Goal: Information Seeking & Learning: Learn about a topic

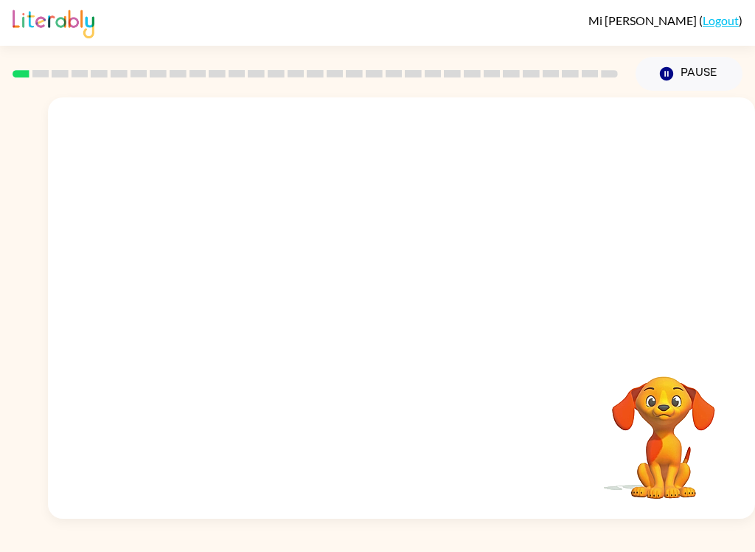
click at [227, 265] on video "Your browser must support playing .mp4 files to use Literably. Please try using…" at bounding box center [401, 221] width 707 height 248
click at [389, 313] on icon "button" at bounding box center [402, 315] width 26 height 26
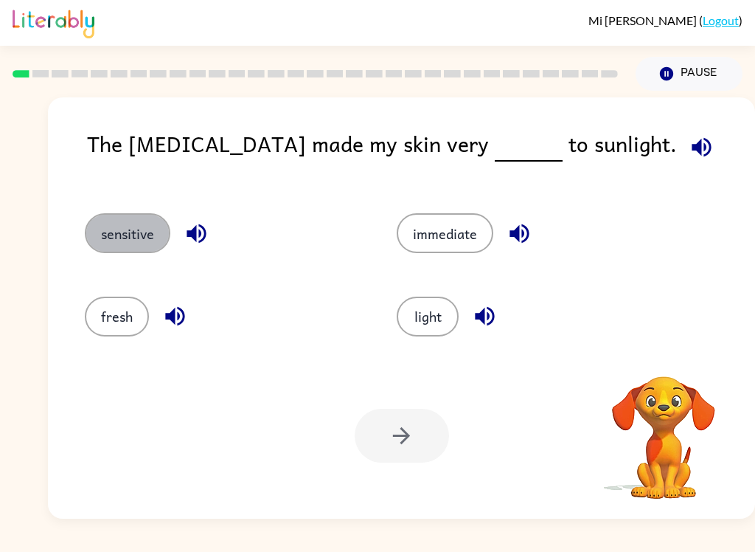
click at [110, 226] on button "sensitive" at bounding box center [128, 233] width 86 height 40
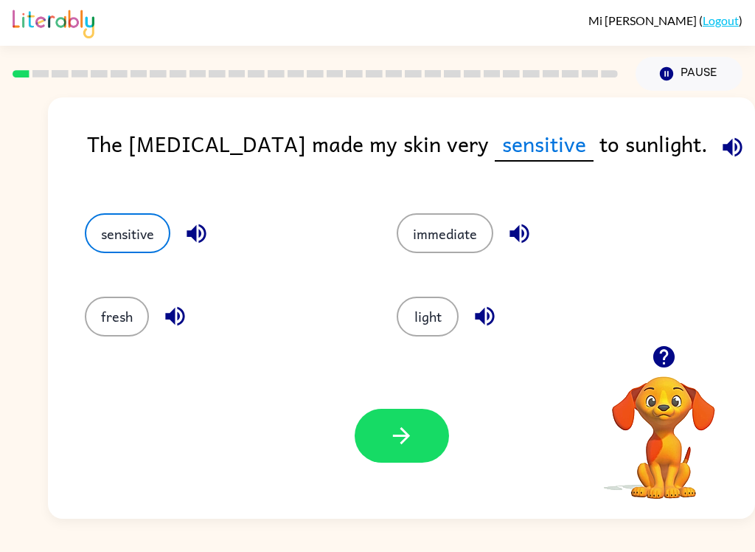
click at [396, 424] on icon "button" at bounding box center [402, 435] width 26 height 26
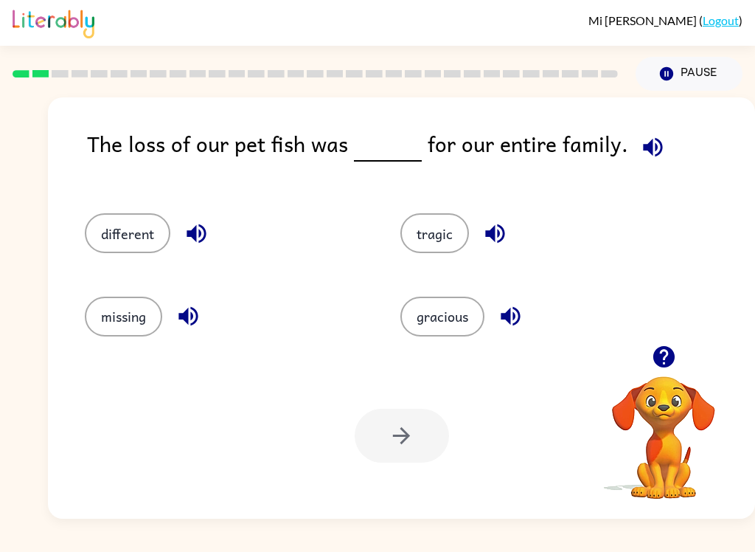
click at [435, 237] on button "tragic" at bounding box center [434, 233] width 69 height 40
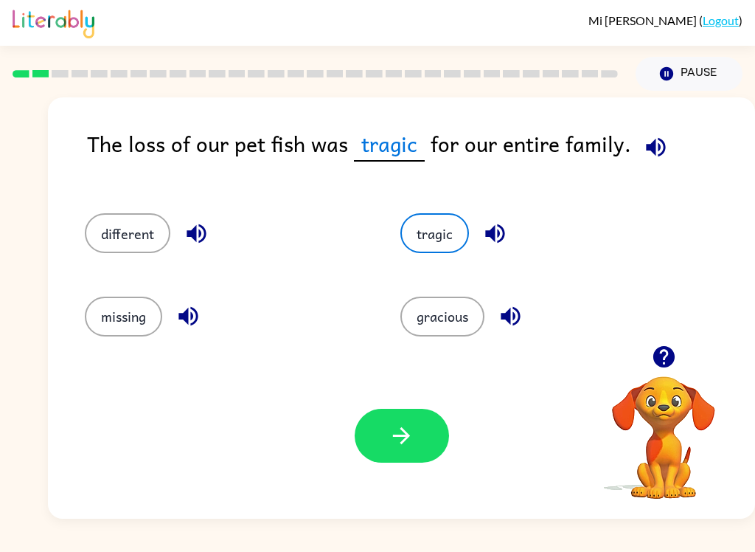
click at [403, 422] on button "button" at bounding box center [402, 435] width 94 height 54
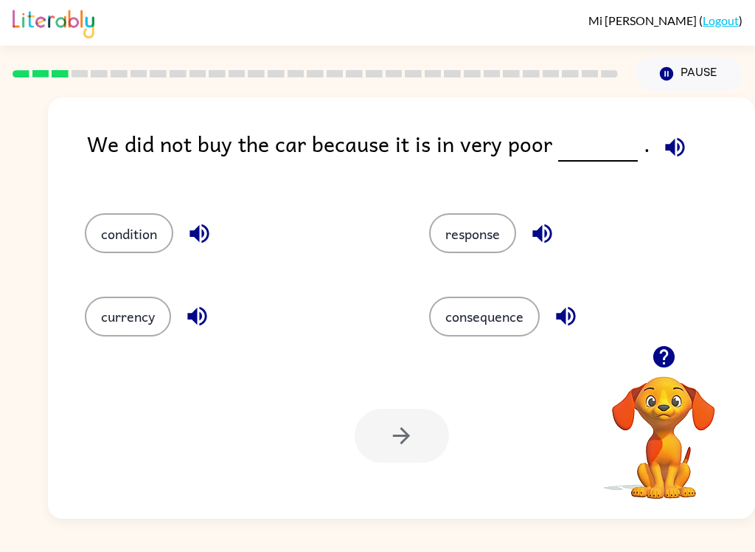
click at [121, 226] on button "condition" at bounding box center [129, 233] width 88 height 40
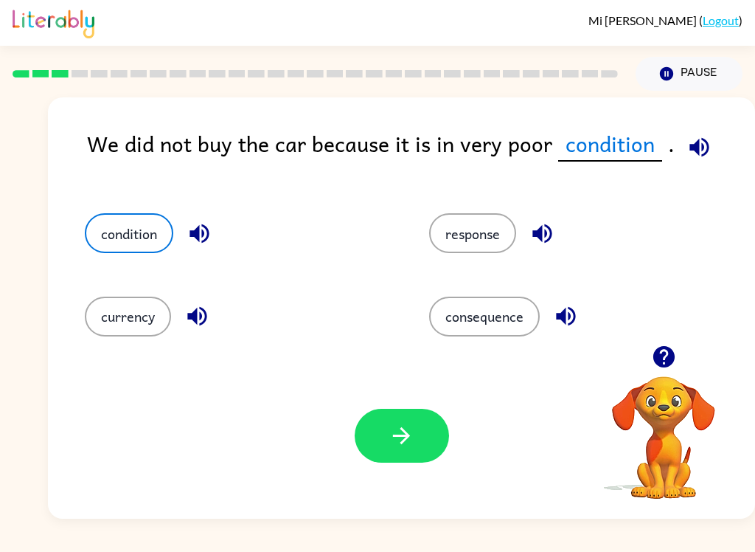
click at [403, 426] on icon "button" at bounding box center [402, 435] width 26 height 26
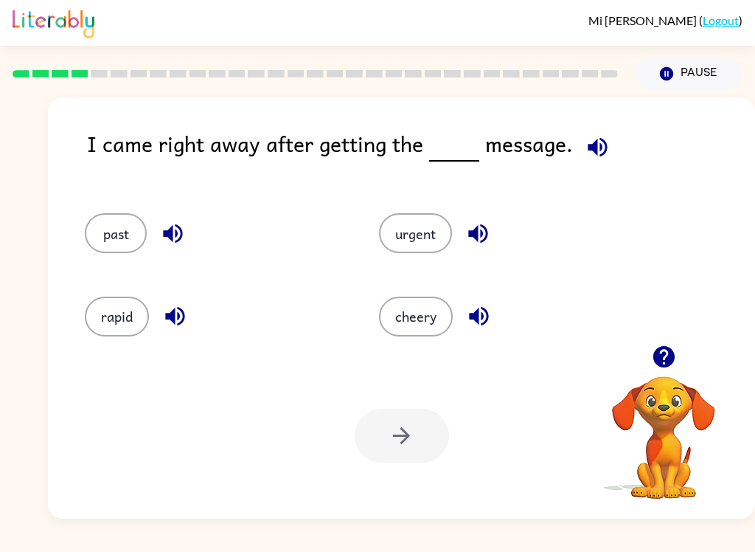
click at [414, 225] on button "urgent" at bounding box center [415, 233] width 73 height 40
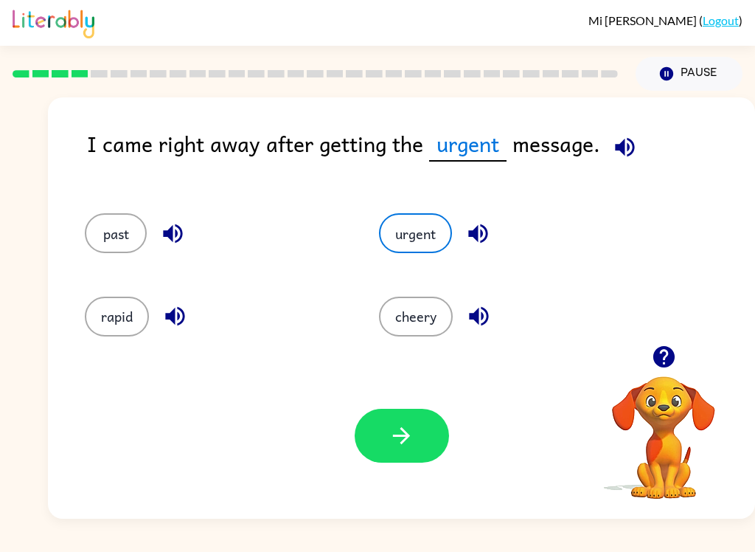
click at [397, 434] on icon "button" at bounding box center [402, 435] width 26 height 26
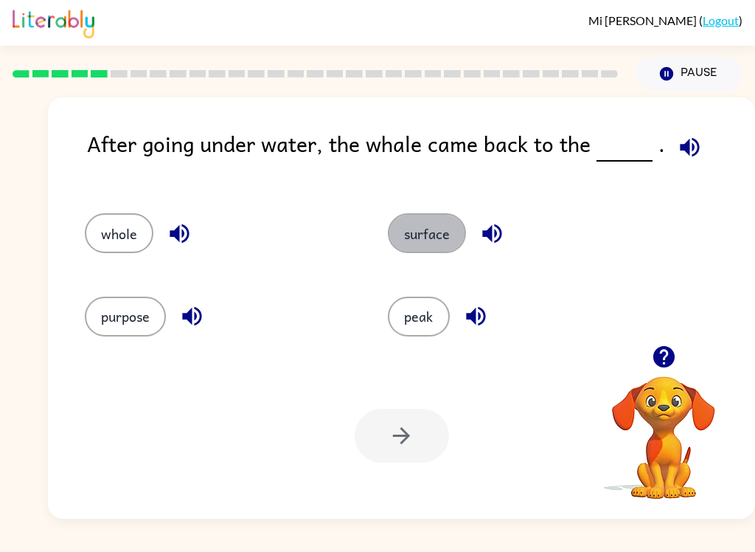
click at [417, 247] on button "surface" at bounding box center [427, 233] width 78 height 40
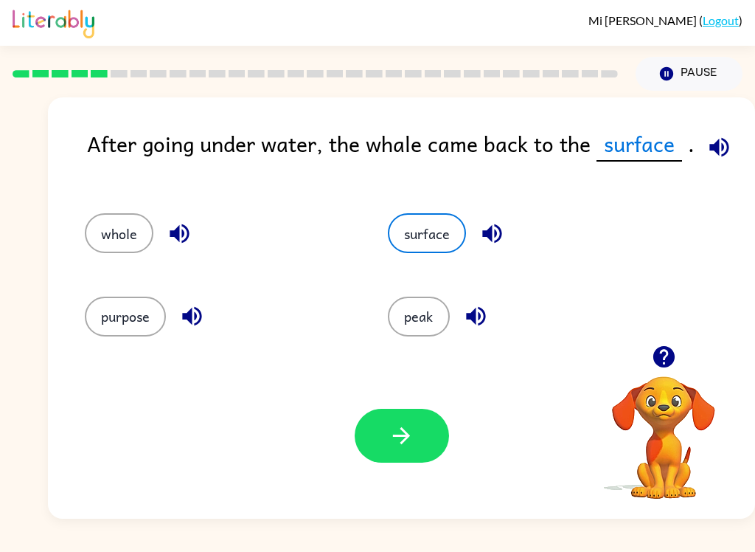
click at [396, 438] on icon "button" at bounding box center [402, 435] width 26 height 26
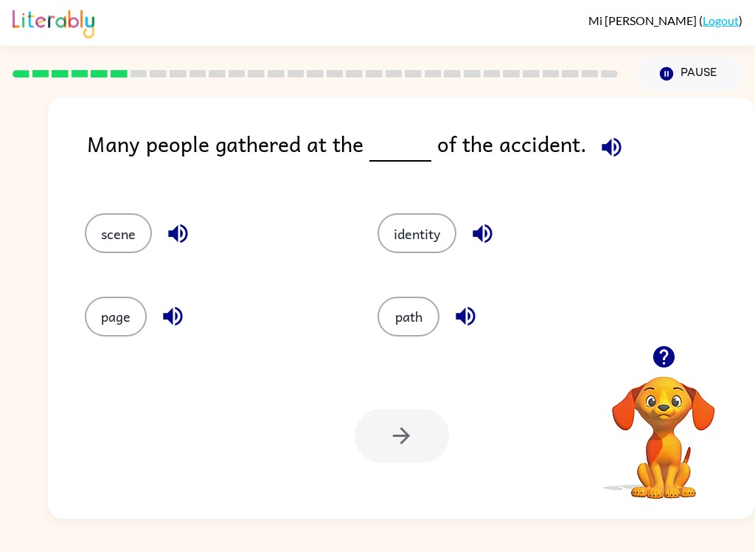
click at [597, 131] on button "button" at bounding box center [612, 147] width 38 height 38
click at [401, 229] on button "identity" at bounding box center [417, 233] width 79 height 40
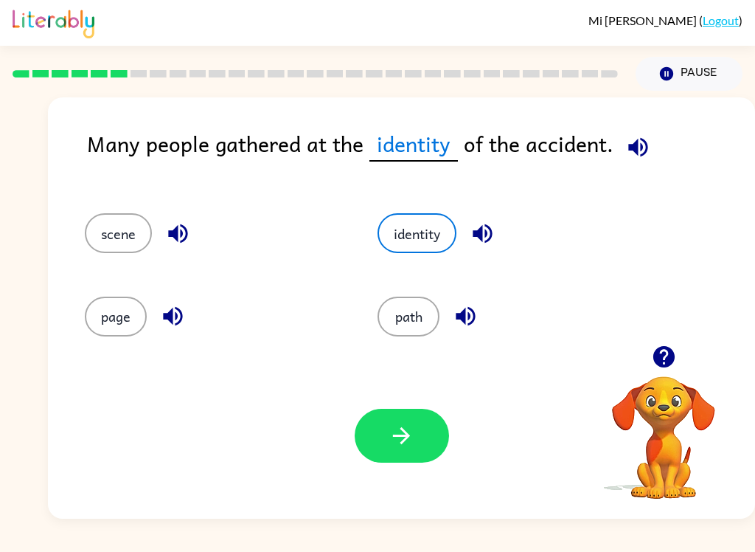
click at [408, 318] on button "path" at bounding box center [409, 316] width 62 height 40
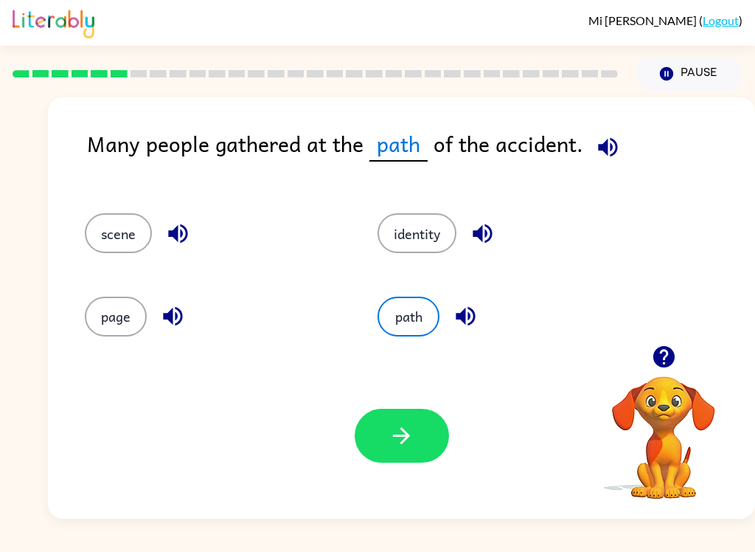
click at [394, 431] on icon "button" at bounding box center [402, 435] width 26 height 26
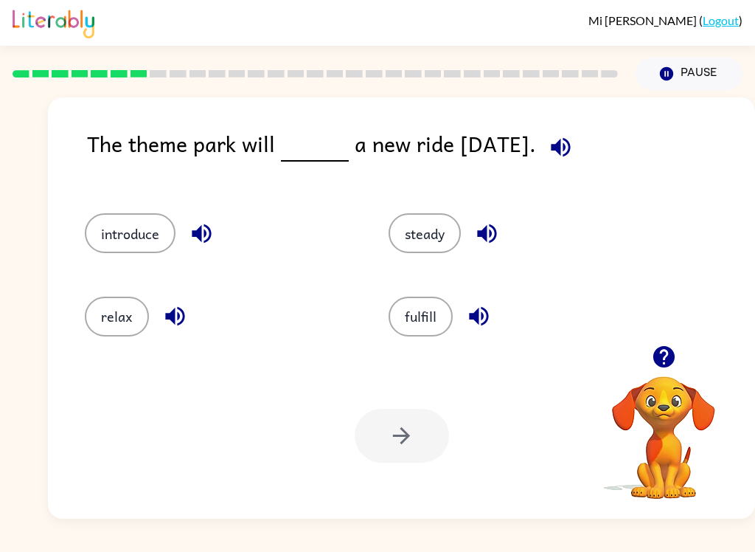
click at [125, 231] on button "introduce" at bounding box center [130, 233] width 91 height 40
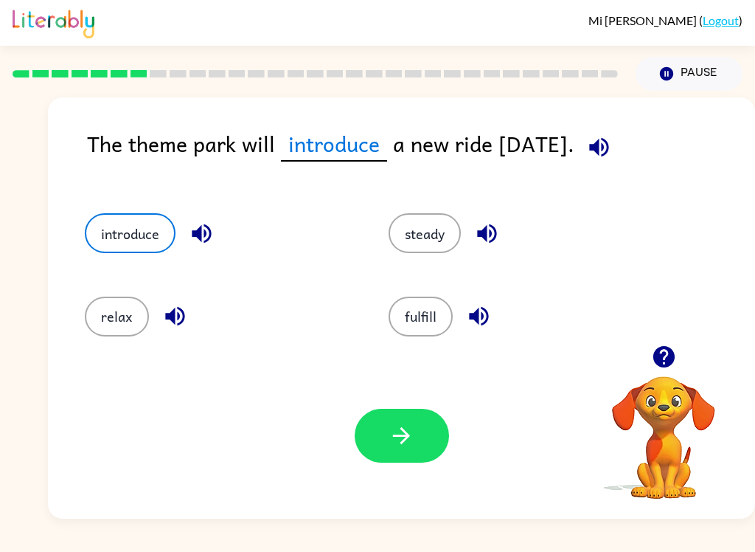
click at [394, 431] on icon "button" at bounding box center [402, 435] width 26 height 26
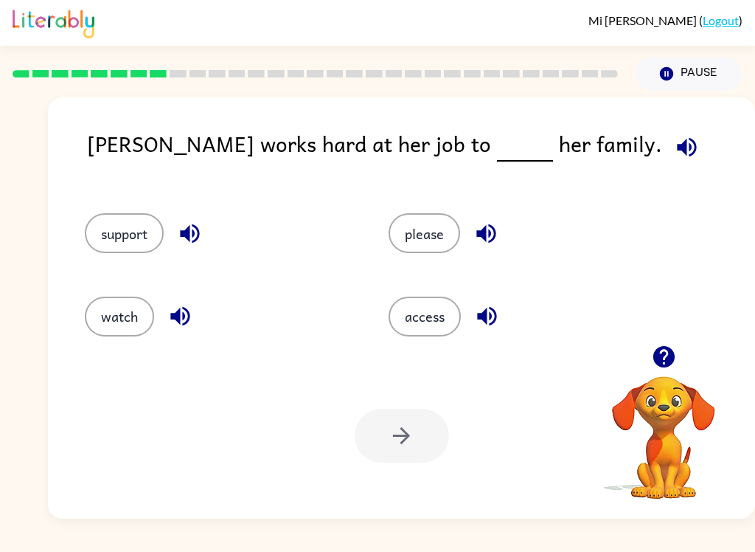
click at [420, 240] on button "please" at bounding box center [425, 233] width 72 height 40
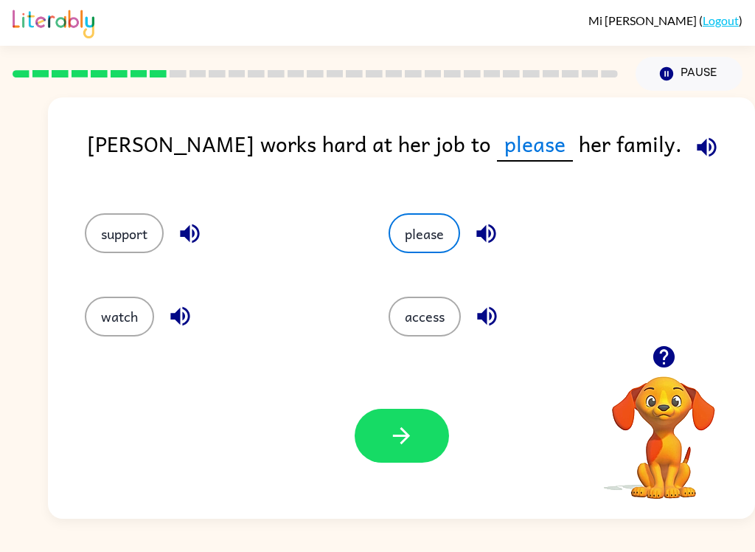
click at [119, 236] on button "support" at bounding box center [124, 233] width 79 height 40
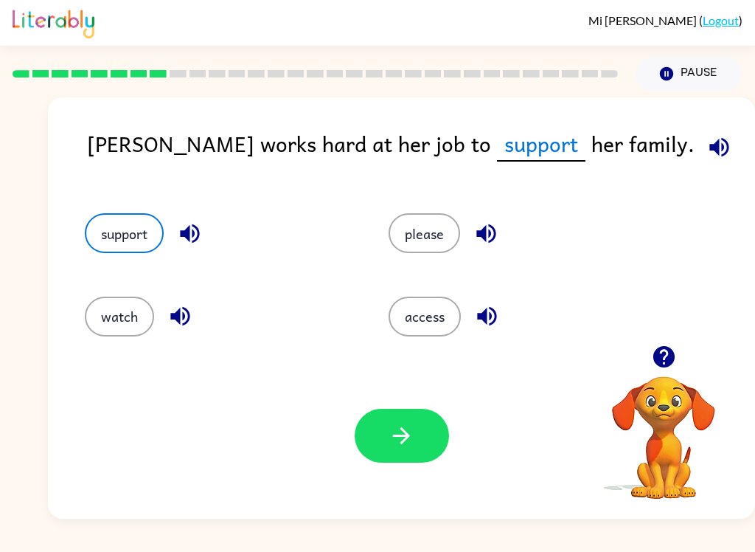
click at [106, 335] on button "watch" at bounding box center [119, 316] width 69 height 40
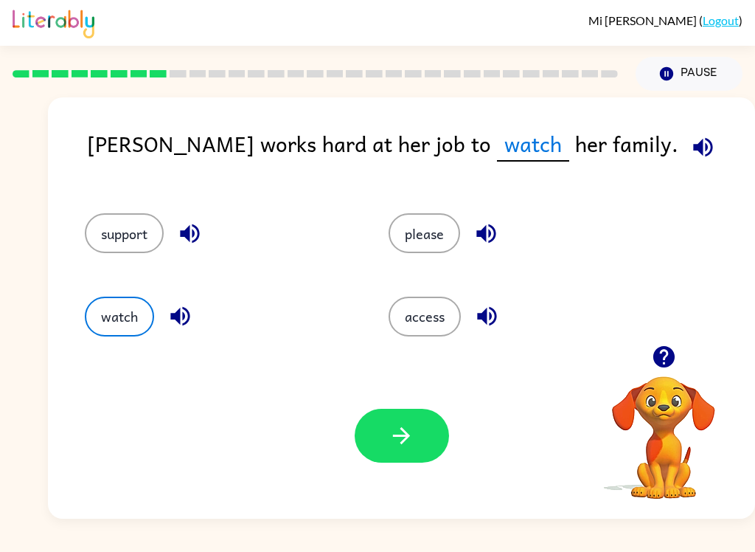
click at [430, 308] on button "access" at bounding box center [425, 316] width 72 height 40
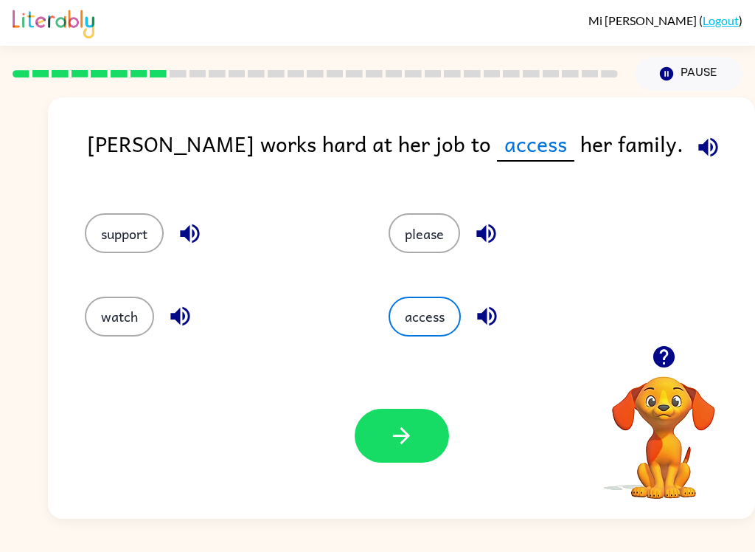
click at [91, 221] on button "support" at bounding box center [124, 233] width 79 height 40
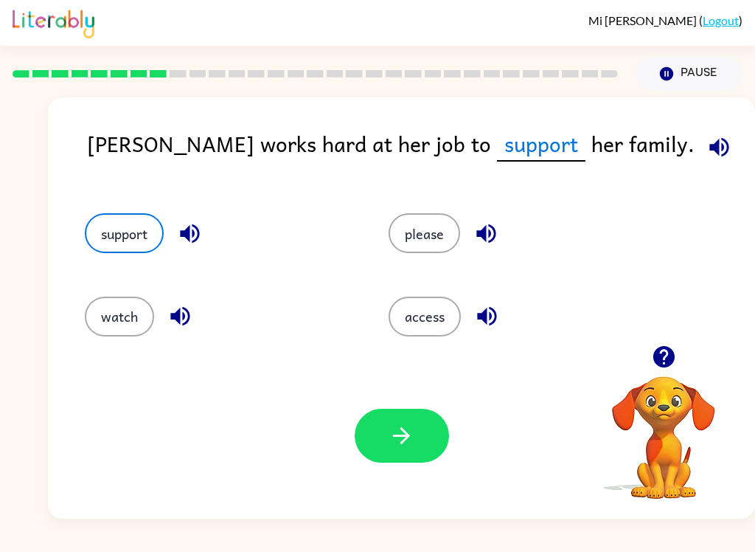
click at [382, 420] on button "button" at bounding box center [402, 435] width 94 height 54
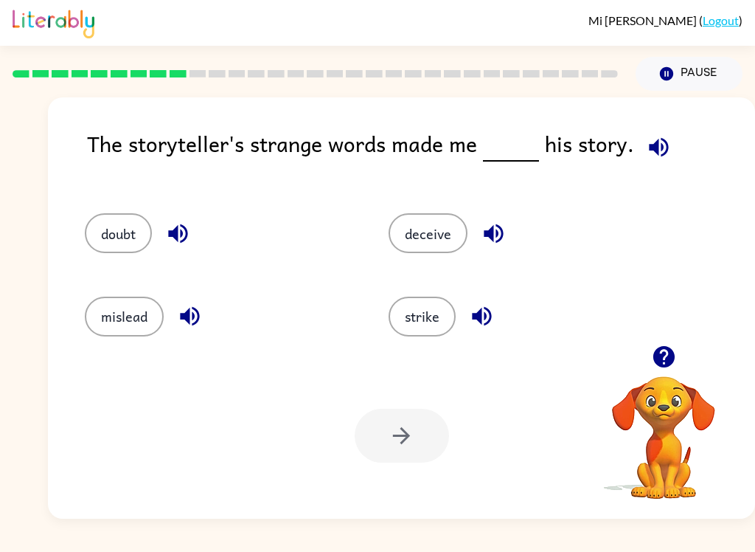
click at [117, 240] on button "doubt" at bounding box center [118, 233] width 67 height 40
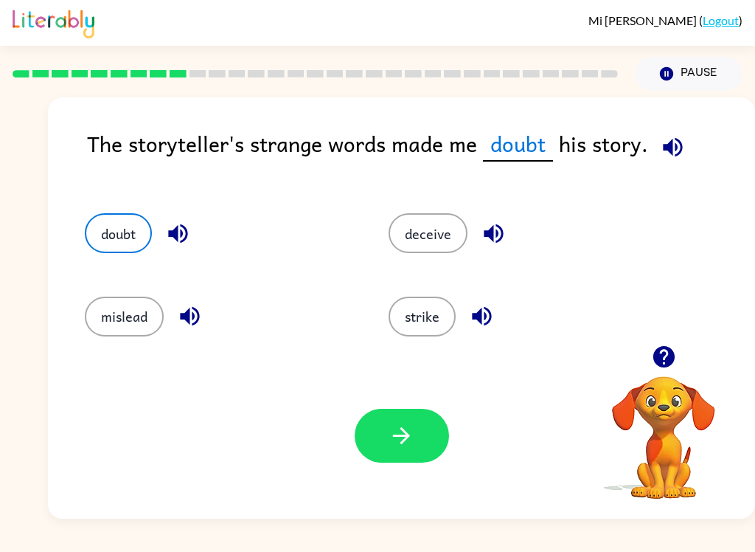
click at [403, 439] on icon "button" at bounding box center [402, 435] width 26 height 26
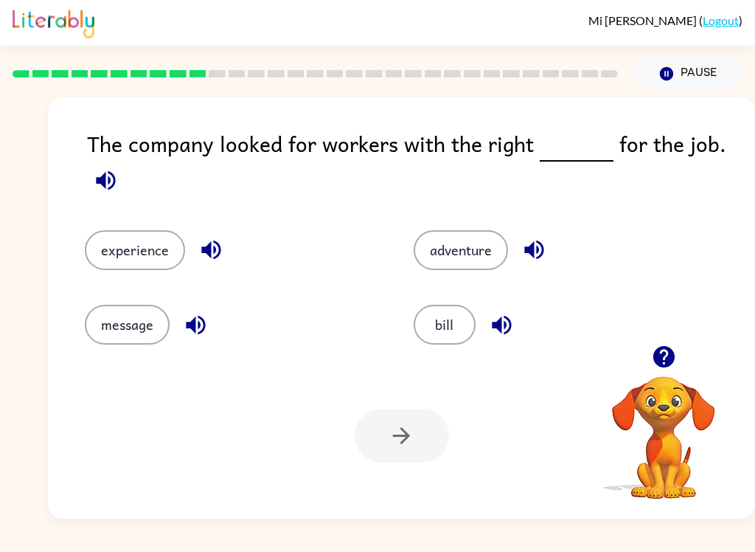
click at [116, 245] on button "experience" at bounding box center [135, 250] width 100 height 40
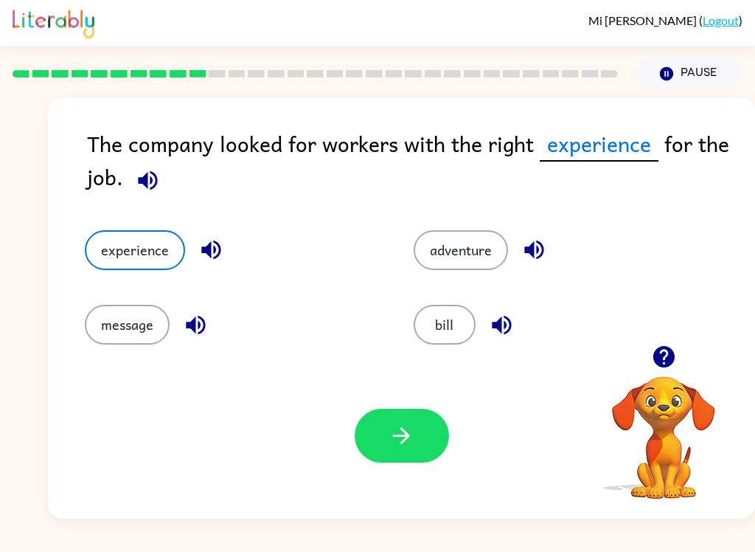
click at [448, 306] on button "bill" at bounding box center [445, 325] width 62 height 40
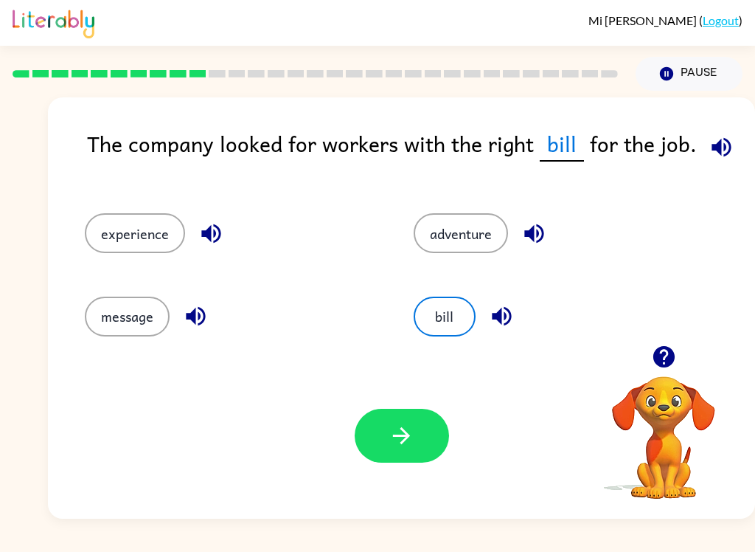
click at [117, 227] on button "experience" at bounding box center [135, 233] width 100 height 40
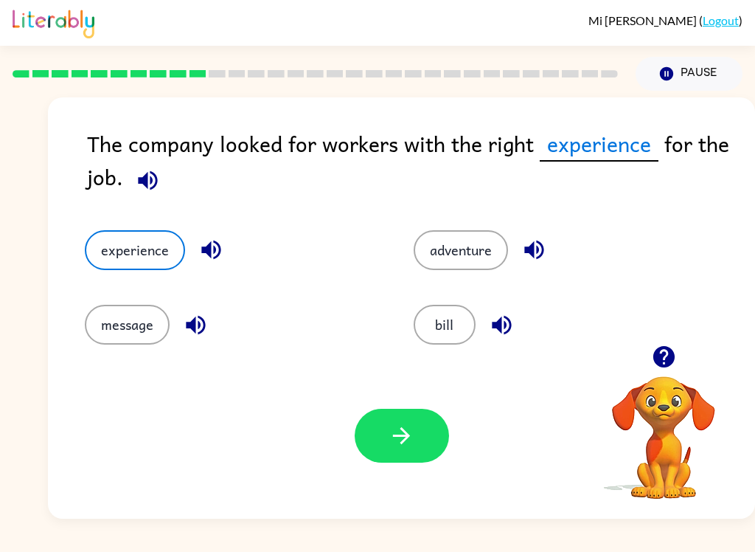
click at [392, 432] on icon "button" at bounding box center [402, 435] width 26 height 26
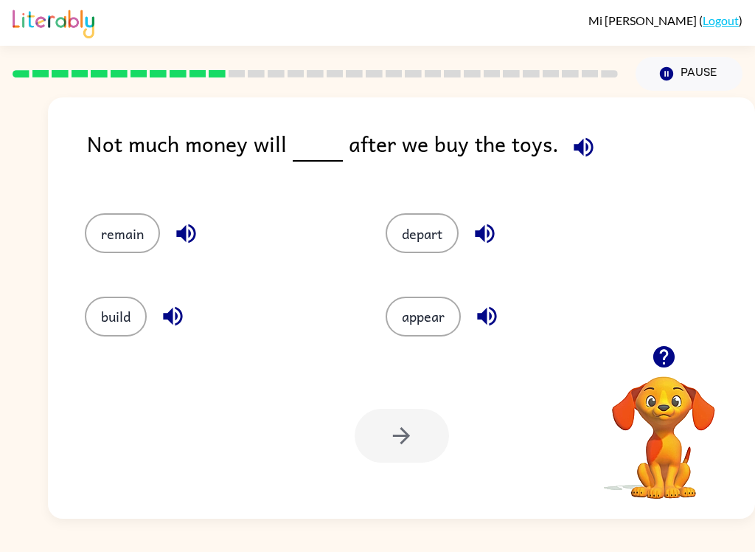
click at [135, 237] on button "remain" at bounding box center [122, 233] width 75 height 40
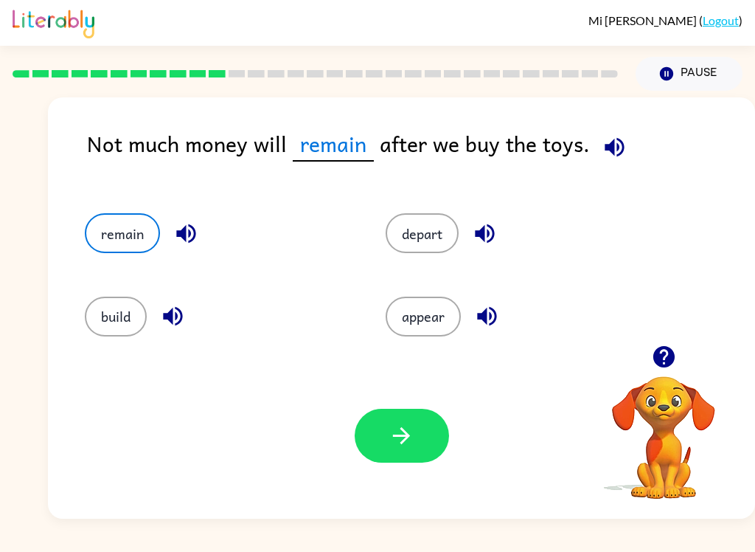
click at [406, 427] on icon "button" at bounding box center [402, 435] width 26 height 26
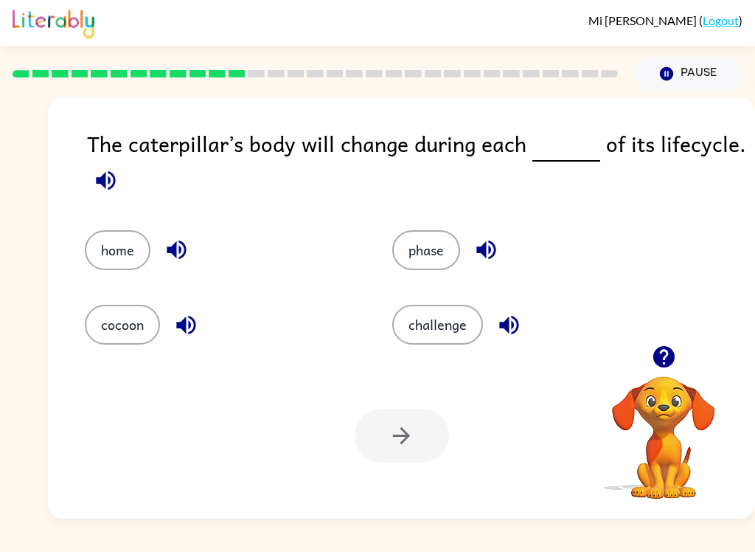
click at [416, 241] on button "phase" at bounding box center [426, 250] width 68 height 40
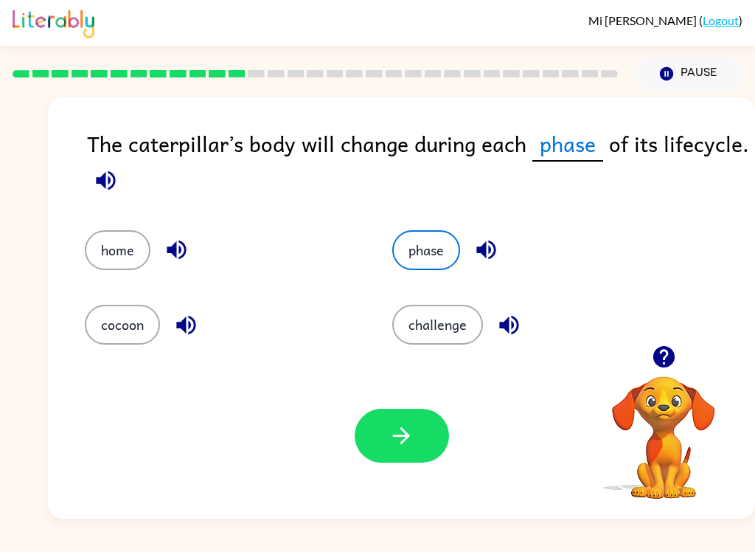
click at [409, 439] on icon "button" at bounding box center [402, 435] width 26 height 26
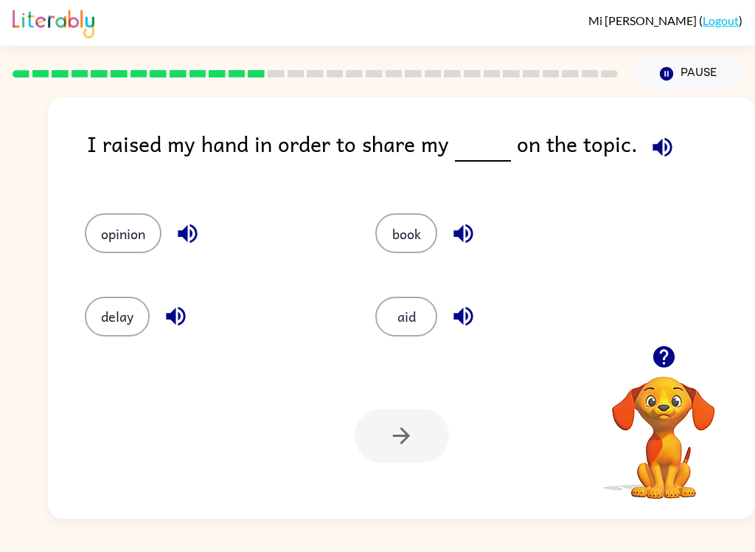
click at [120, 234] on button "opinion" at bounding box center [123, 233] width 77 height 40
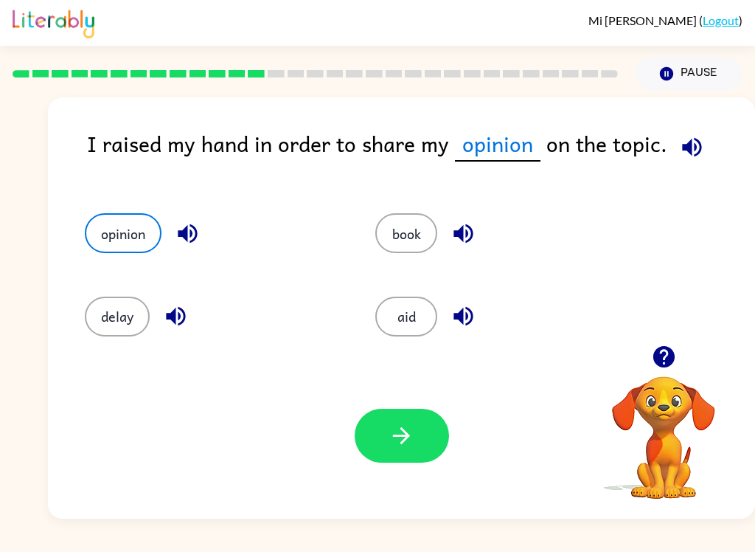
click at [406, 448] on icon "button" at bounding box center [402, 435] width 26 height 26
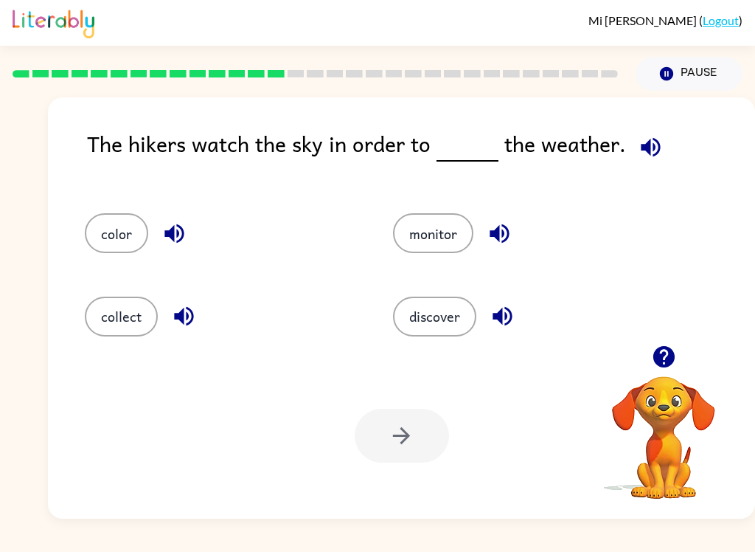
click at [413, 226] on button "monitor" at bounding box center [433, 233] width 80 height 40
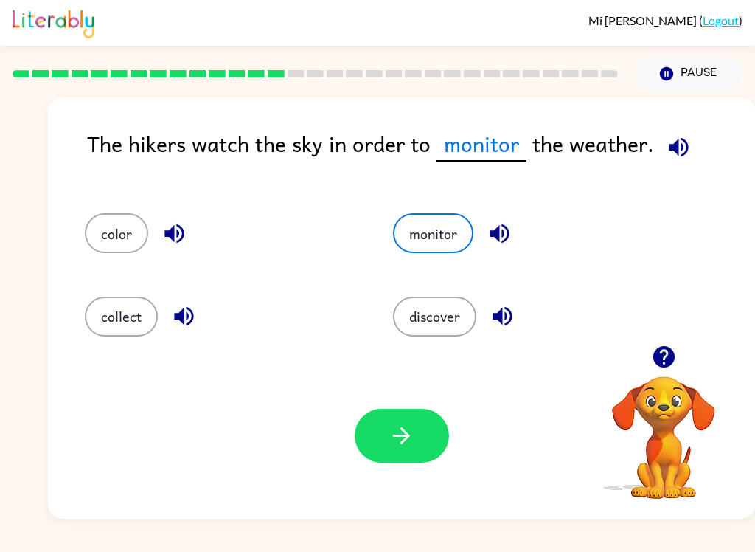
click at [402, 449] on button "button" at bounding box center [402, 435] width 94 height 54
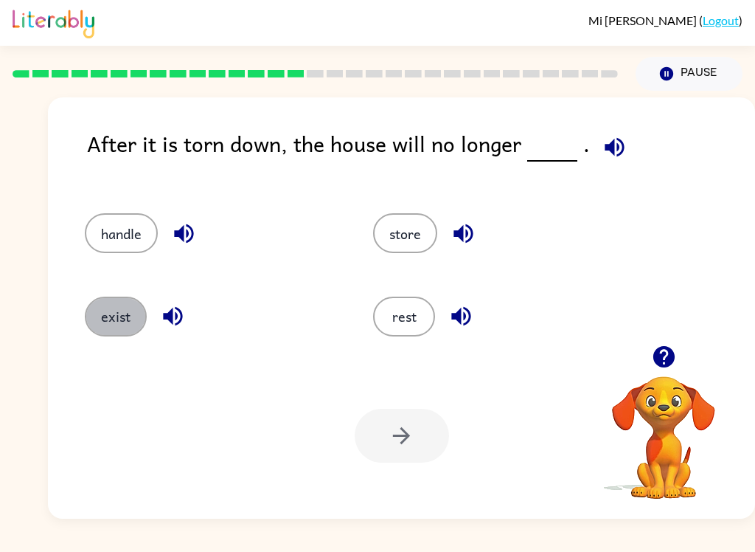
click at [108, 327] on button "exist" at bounding box center [116, 316] width 62 height 40
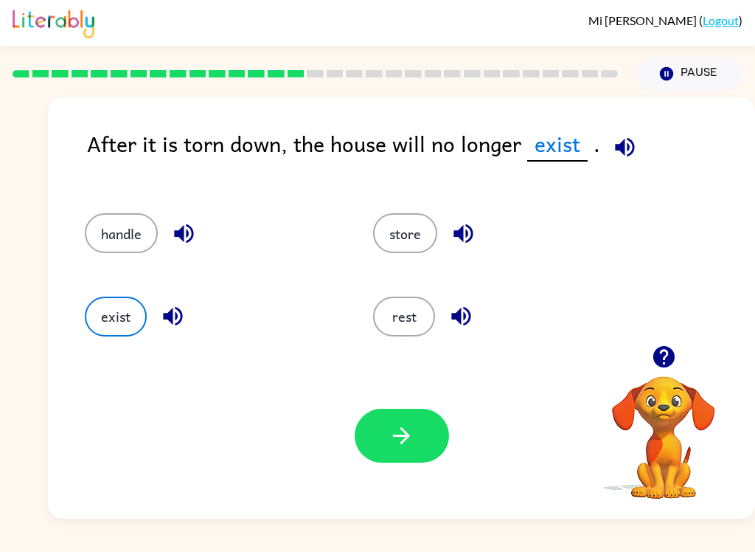
click at [386, 428] on button "button" at bounding box center [402, 435] width 94 height 54
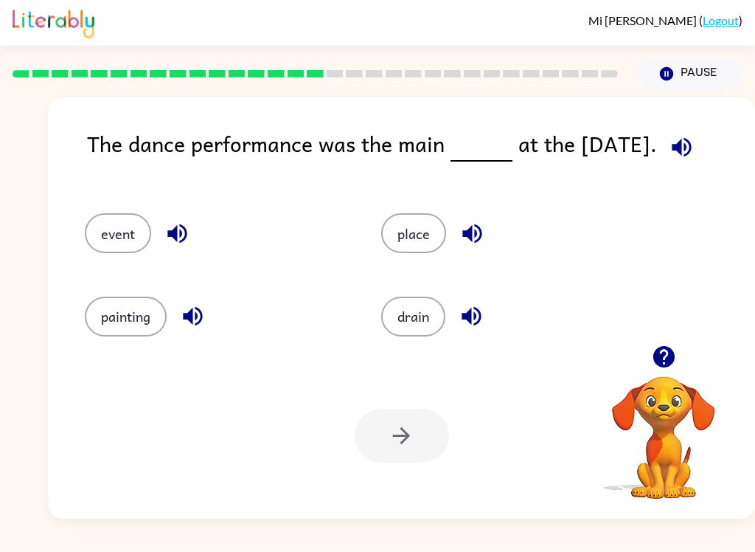
click at [102, 215] on button "event" at bounding box center [118, 233] width 66 height 40
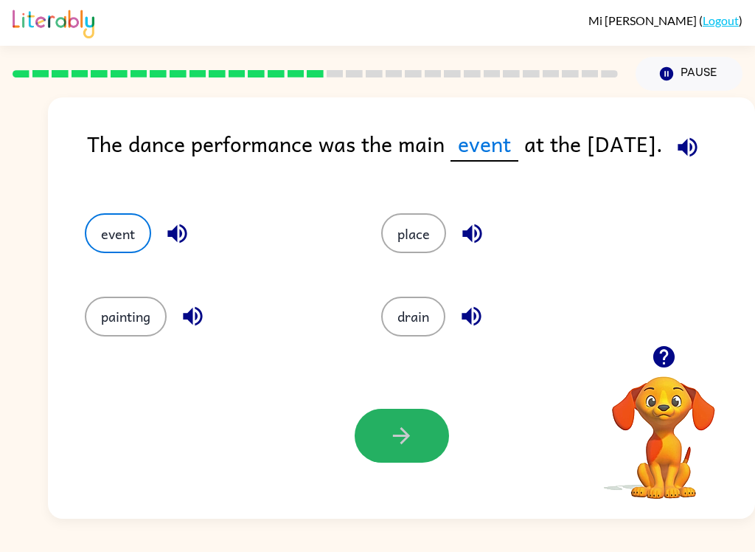
click at [404, 431] on icon "button" at bounding box center [401, 435] width 17 height 17
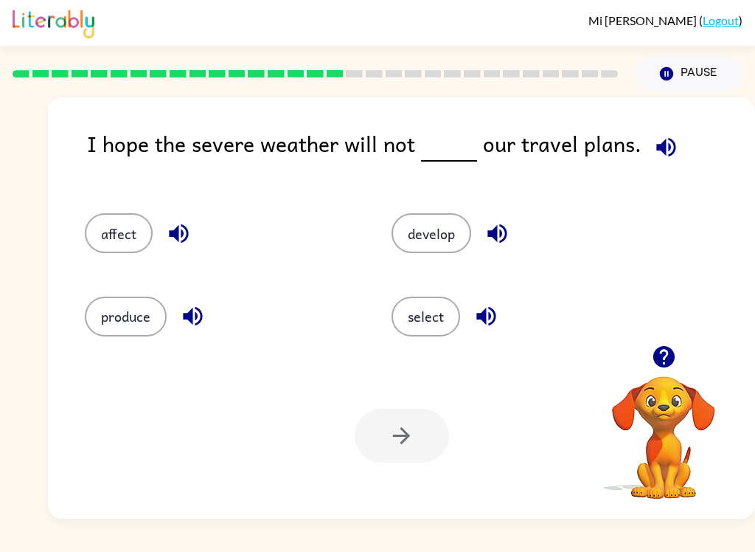
click at [108, 238] on button "affect" at bounding box center [119, 233] width 68 height 40
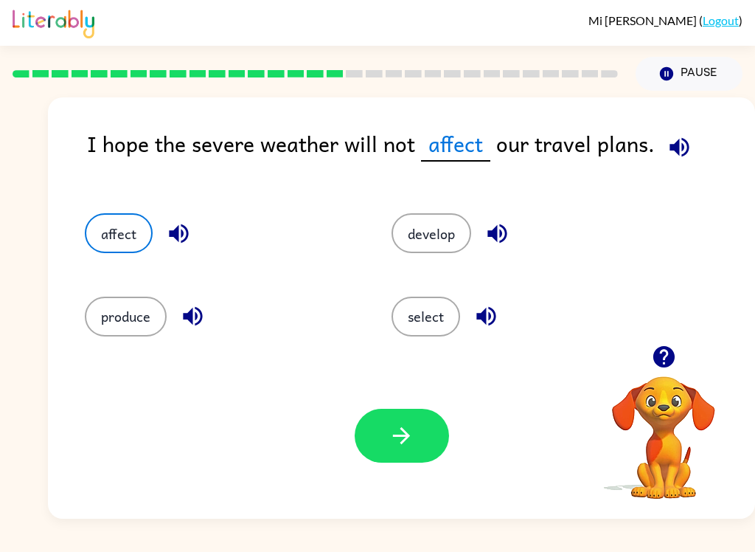
click at [399, 442] on icon "button" at bounding box center [402, 435] width 26 height 26
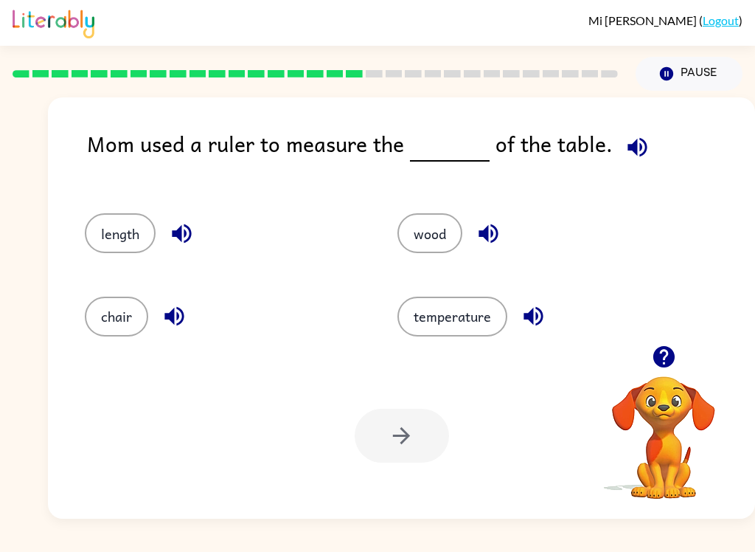
click at [108, 238] on button "length" at bounding box center [120, 233] width 71 height 40
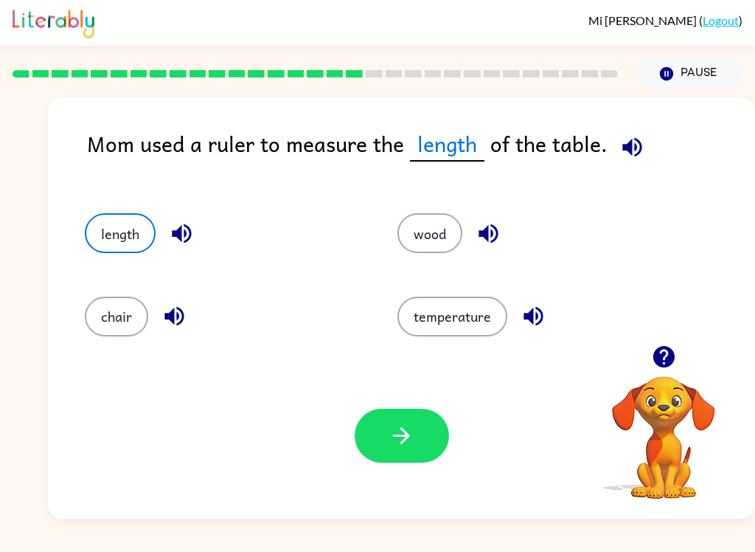
click at [412, 425] on icon "button" at bounding box center [402, 435] width 26 height 26
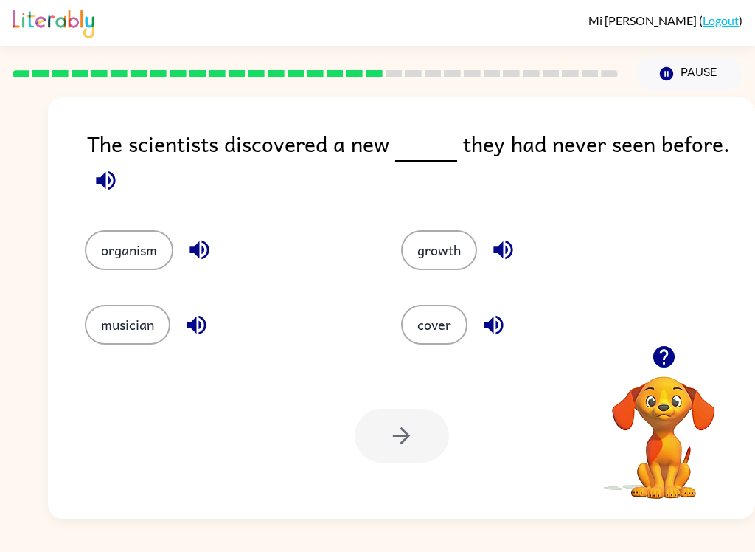
click at [130, 251] on button "organism" at bounding box center [129, 250] width 88 height 40
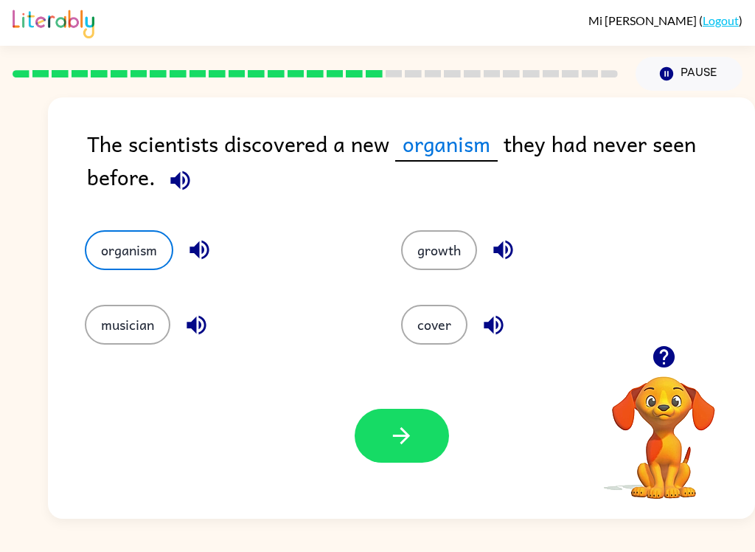
click at [405, 402] on div "Your browser must support playing .mp4 files to use Literably. Please try using…" at bounding box center [401, 435] width 707 height 166
click at [396, 436] on icon "button" at bounding box center [401, 435] width 17 height 17
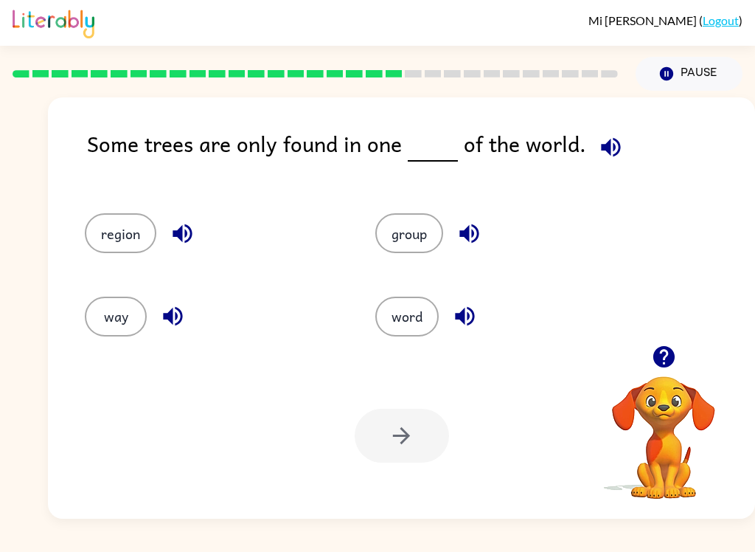
click at [110, 226] on button "region" at bounding box center [121, 233] width 72 height 40
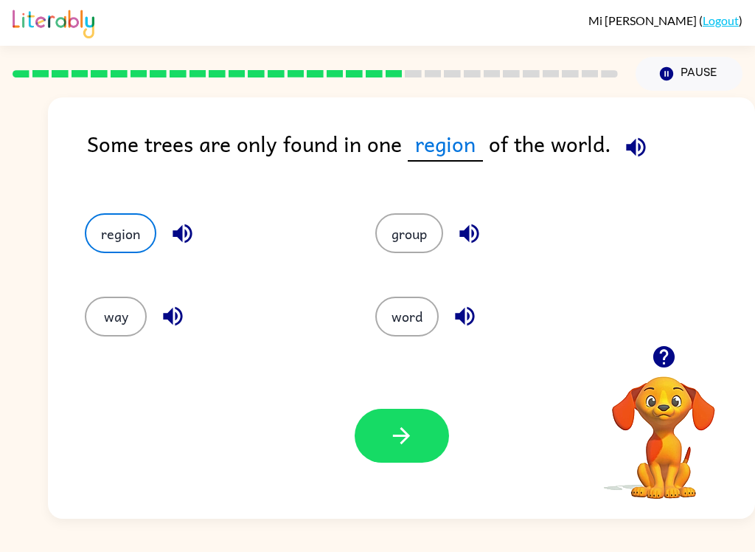
click at [398, 428] on icon "button" at bounding box center [402, 435] width 26 height 26
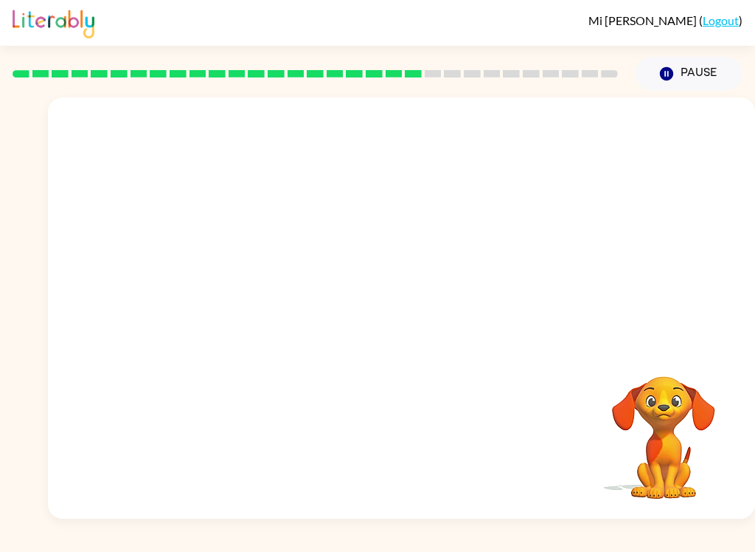
click at [264, 302] on video "Your browser must support playing .mp4 files to use Literably. Please try using…" at bounding box center [401, 221] width 707 height 248
click at [259, 295] on video "Your browser must support playing .mp4 files to use Literably. Please try using…" at bounding box center [401, 221] width 707 height 248
click at [260, 299] on video "Your browser must support playing .mp4 files to use Literably. Please try using…" at bounding box center [401, 221] width 707 height 248
click at [259, 299] on video "Your browser must support playing .mp4 files to use Literably. Please try using…" at bounding box center [401, 221] width 707 height 248
click at [250, 293] on video "Your browser must support playing .mp4 files to use Literably. Please try using…" at bounding box center [401, 221] width 707 height 248
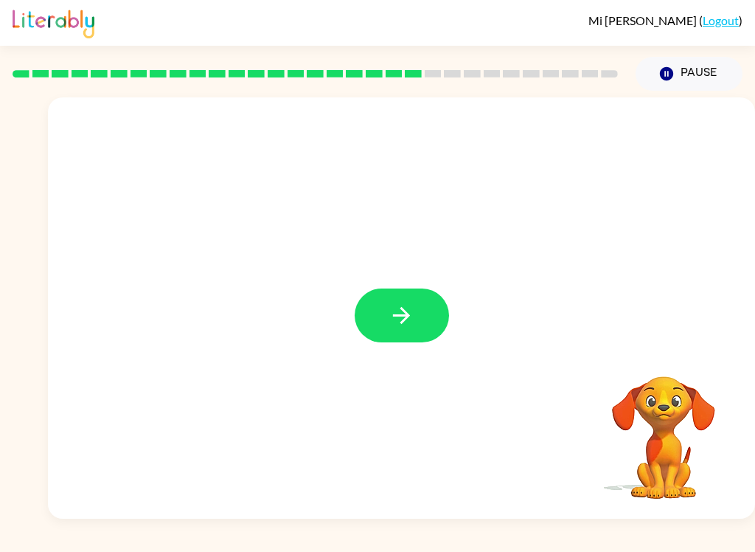
click at [396, 308] on icon "button" at bounding box center [402, 315] width 26 height 26
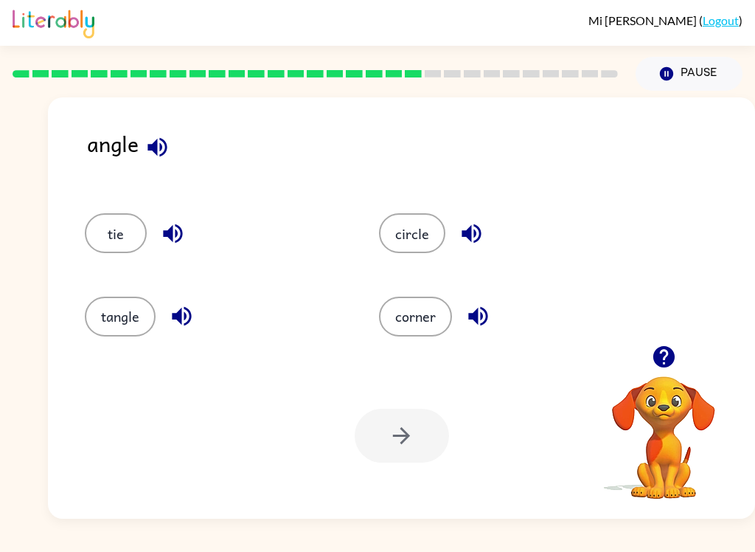
click at [404, 318] on button "corner" at bounding box center [415, 316] width 73 height 40
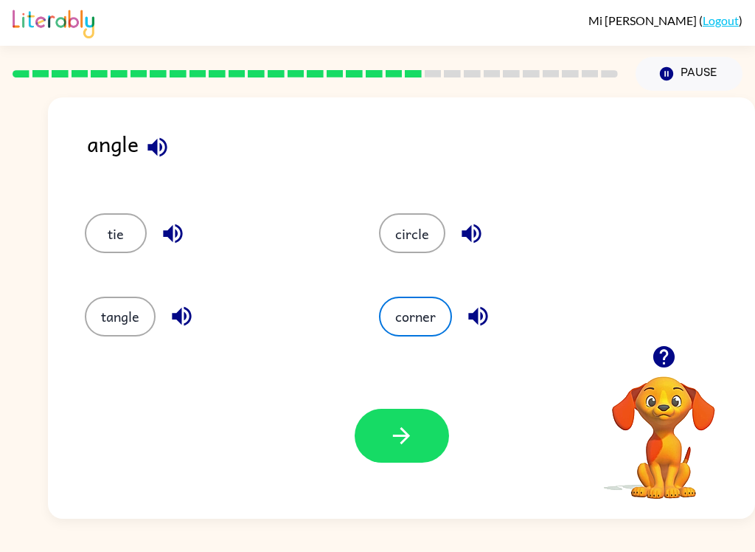
click at [410, 438] on icon "button" at bounding box center [402, 435] width 26 height 26
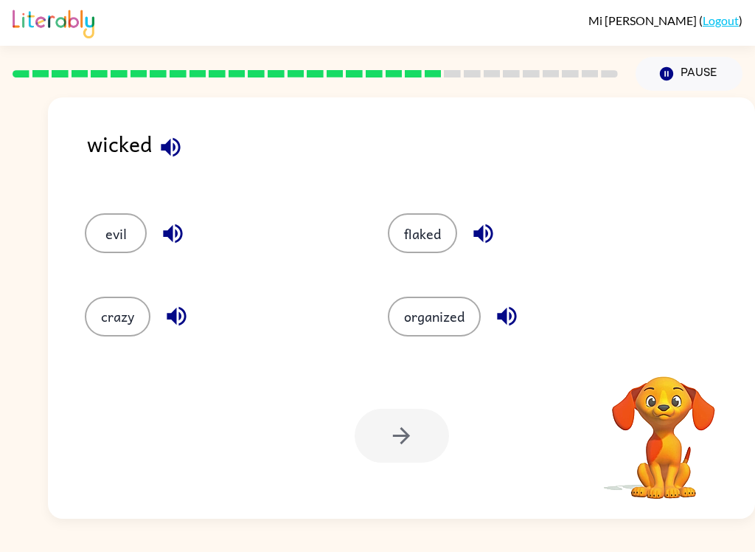
click at [112, 228] on button "evil" at bounding box center [116, 233] width 62 height 40
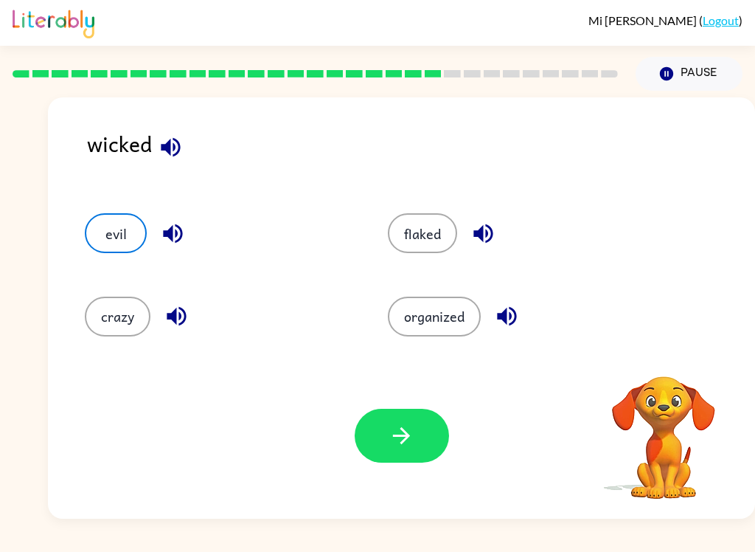
click at [400, 433] on icon "button" at bounding box center [402, 435] width 26 height 26
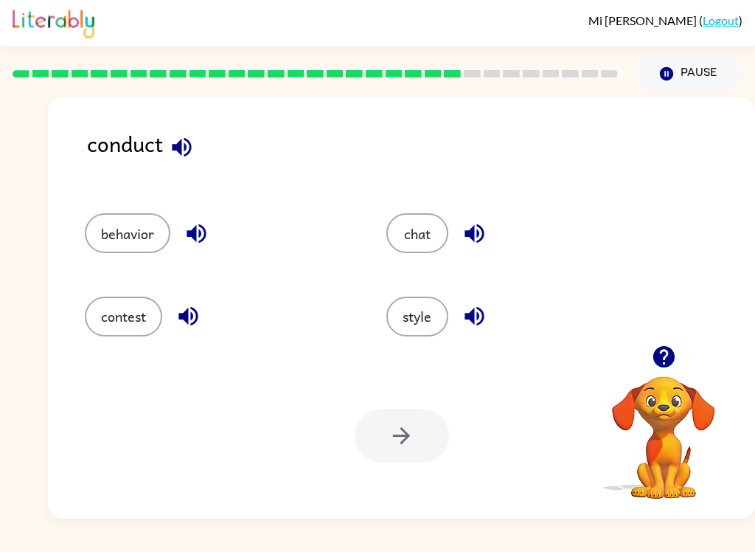
click at [108, 303] on button "contest" at bounding box center [123, 316] width 77 height 40
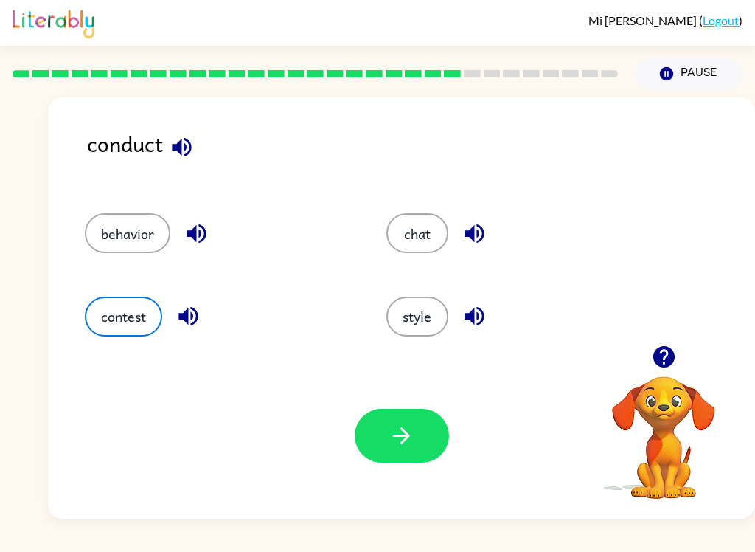
click at [389, 434] on icon "button" at bounding box center [402, 435] width 26 height 26
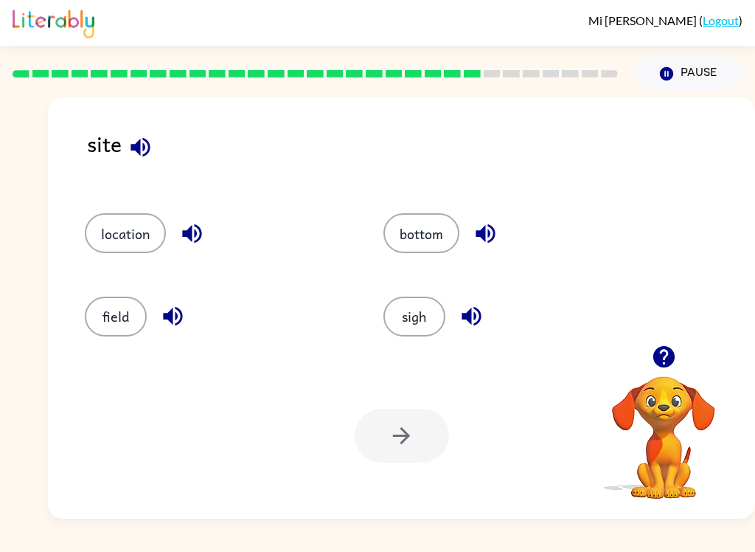
click at [118, 232] on button "location" at bounding box center [125, 233] width 81 height 40
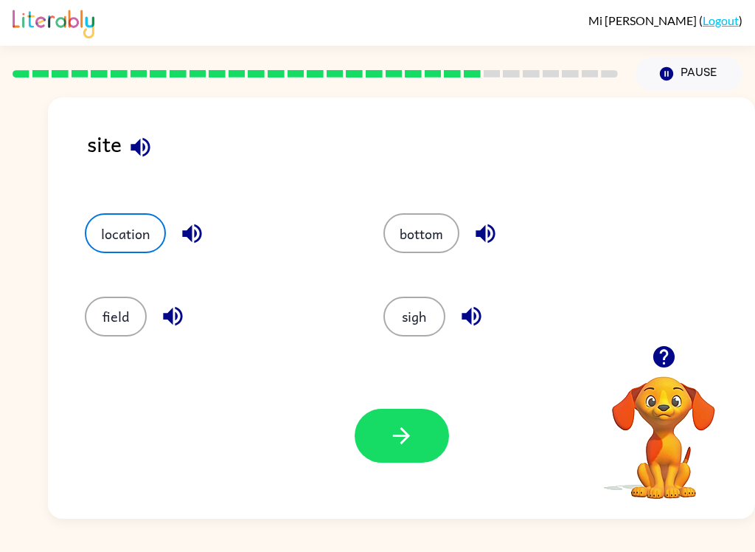
click at [400, 445] on icon "button" at bounding box center [402, 435] width 26 height 26
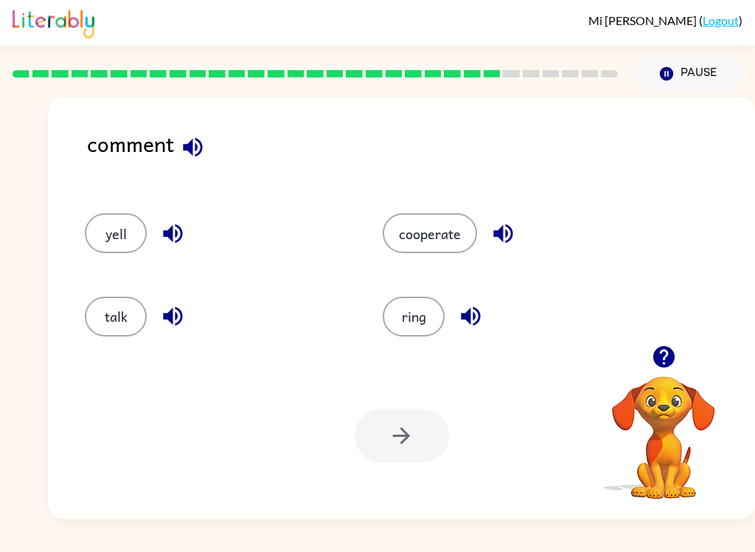
click at [108, 309] on button "talk" at bounding box center [116, 316] width 62 height 40
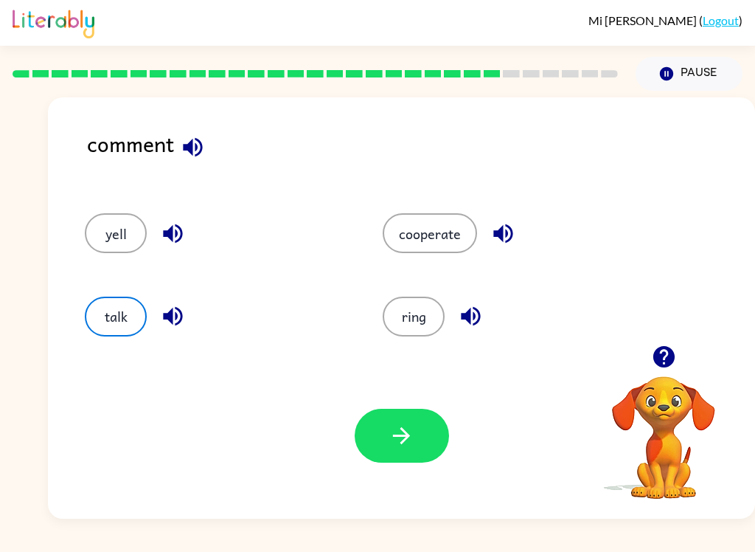
click at [390, 420] on button "button" at bounding box center [402, 435] width 94 height 54
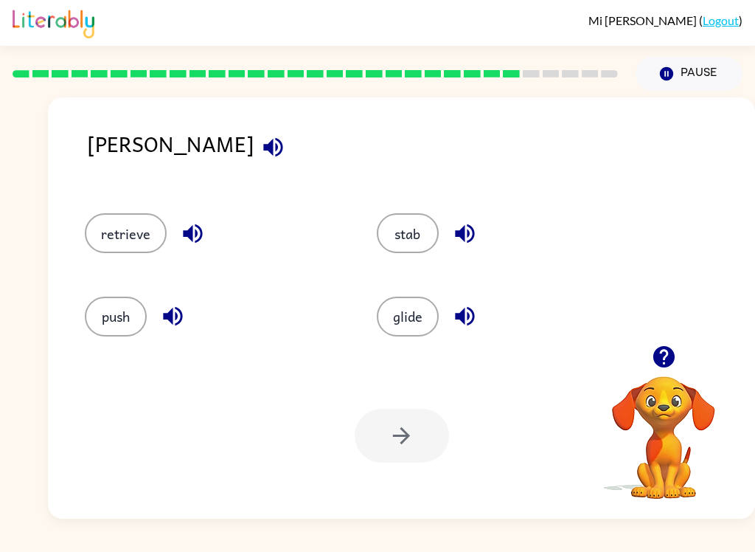
click at [405, 234] on button "stab" at bounding box center [408, 233] width 62 height 40
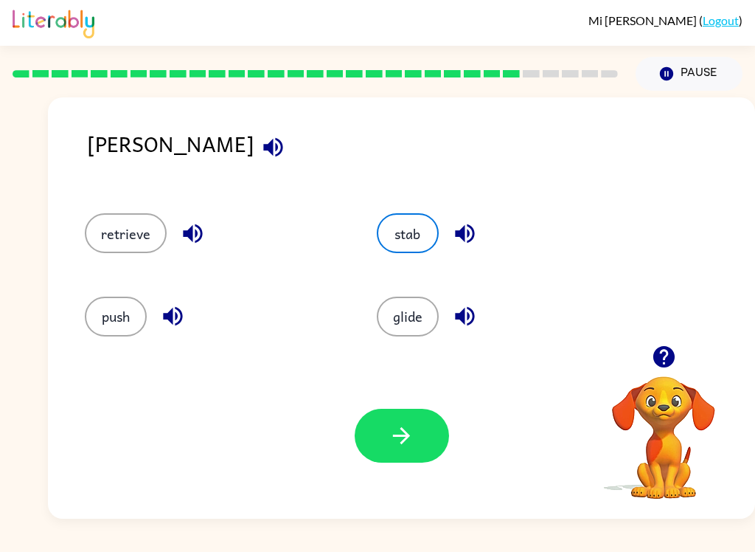
click at [397, 435] on icon "button" at bounding box center [402, 435] width 26 height 26
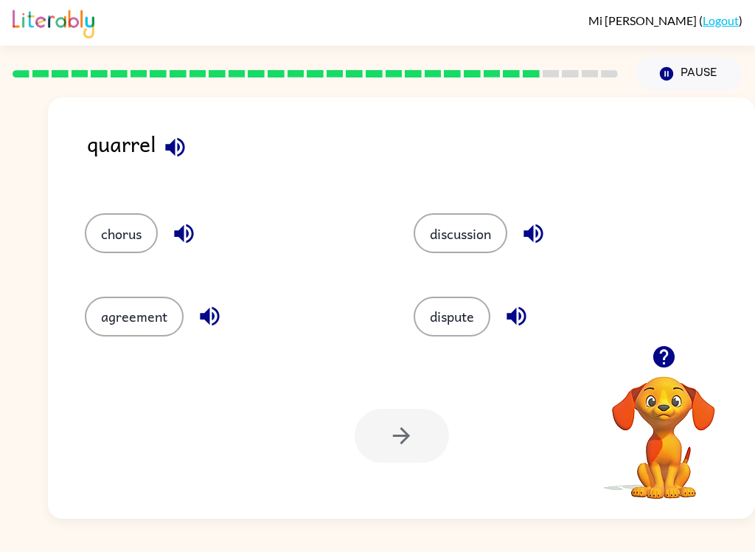
click at [120, 307] on button "agreement" at bounding box center [134, 316] width 99 height 40
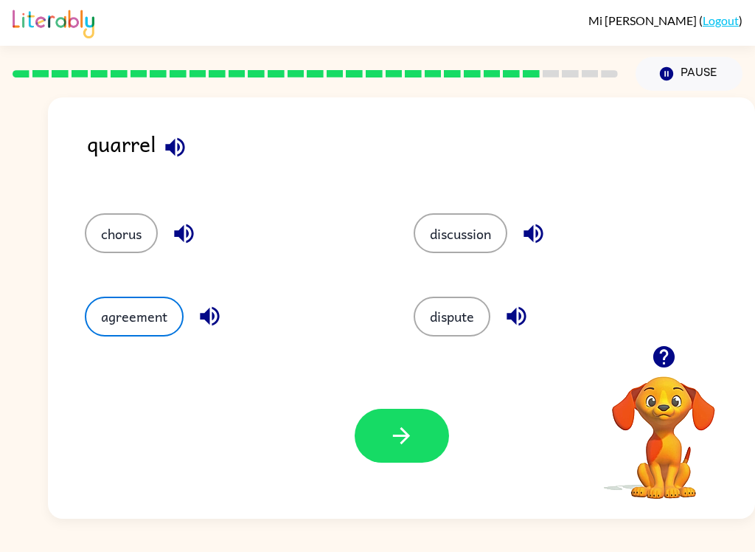
click at [394, 434] on icon "button" at bounding box center [402, 435] width 26 height 26
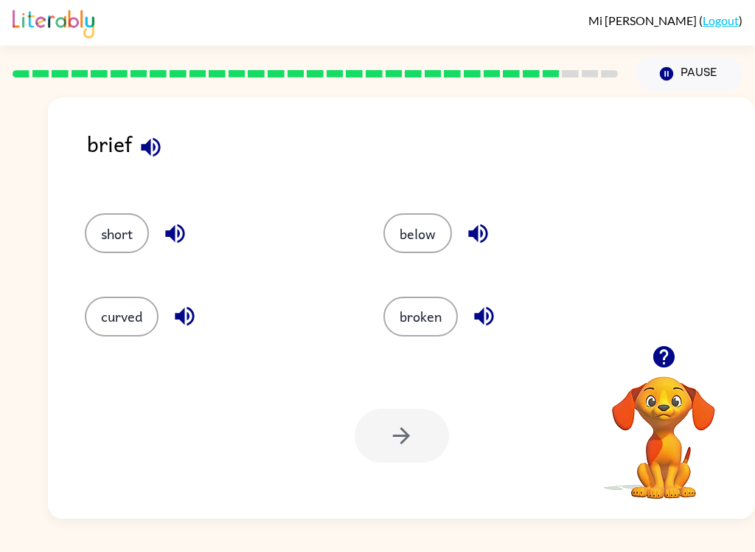
click at [425, 222] on button "below" at bounding box center [417, 233] width 69 height 40
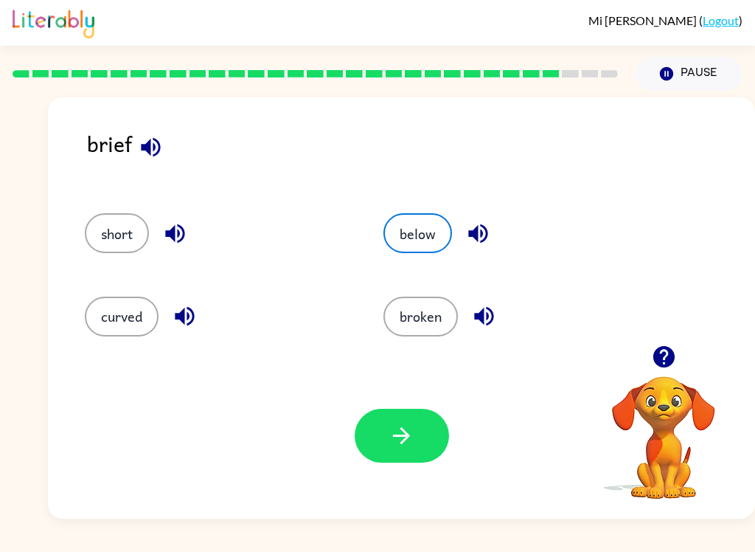
click at [398, 446] on icon "button" at bounding box center [402, 435] width 26 height 26
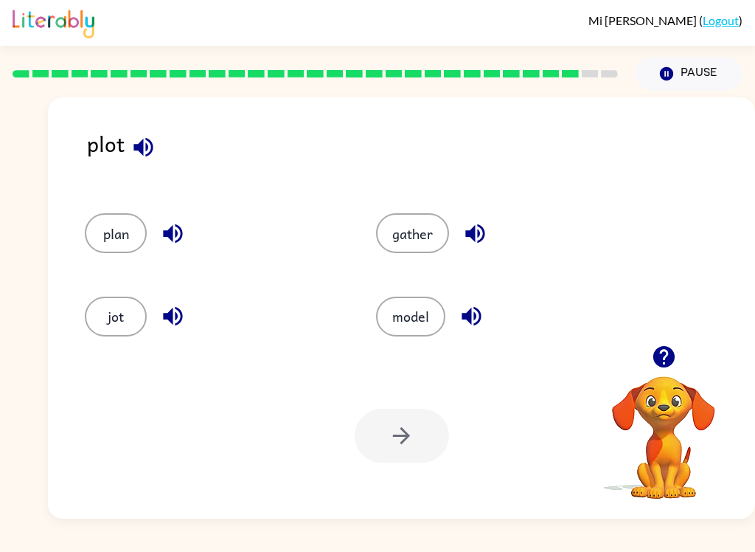
click at [105, 236] on button "plan" at bounding box center [116, 233] width 62 height 40
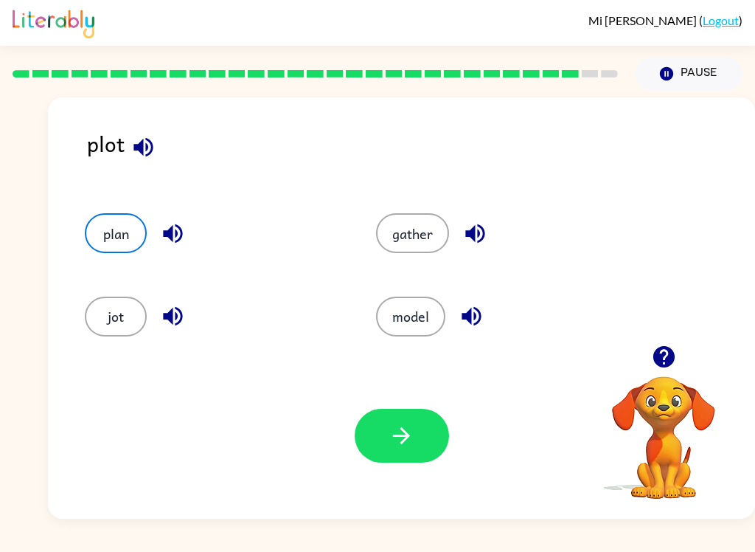
click at [386, 439] on button "button" at bounding box center [402, 435] width 94 height 54
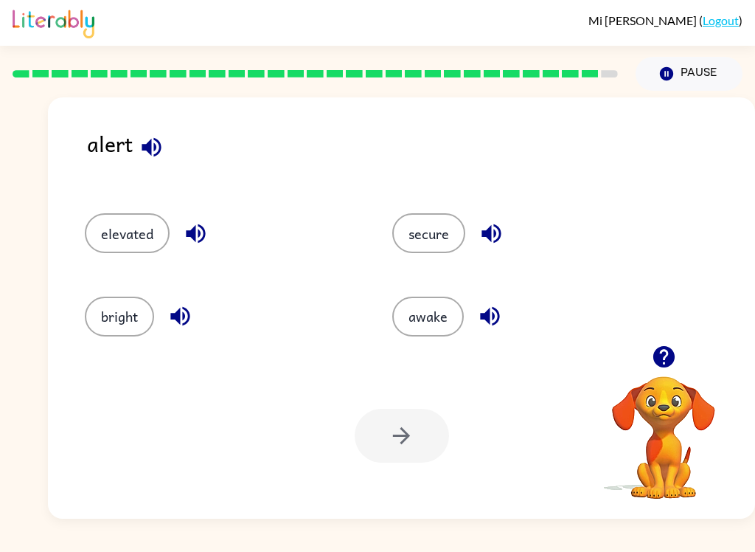
click at [419, 229] on button "secure" at bounding box center [428, 233] width 73 height 40
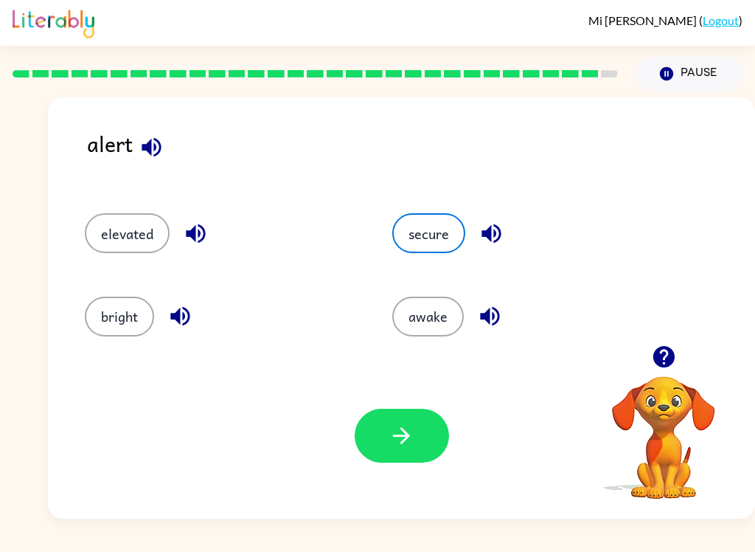
click at [390, 427] on icon "button" at bounding box center [402, 435] width 26 height 26
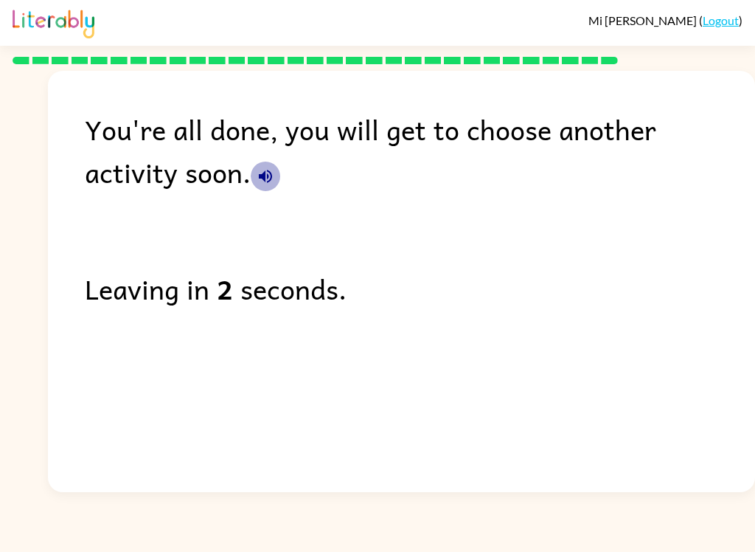
click at [257, 184] on icon "button" at bounding box center [266, 176] width 18 height 18
